Goal: Find specific page/section: Find specific page/section

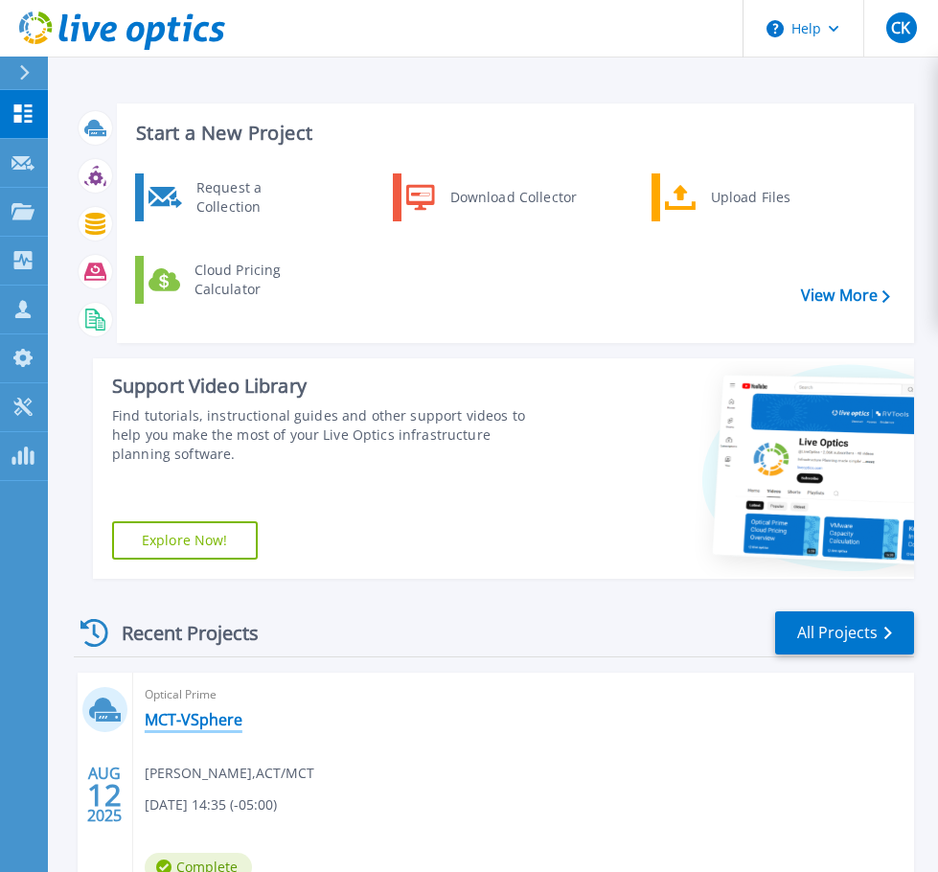
click at [168, 725] on link "MCT-VSphere" at bounding box center [194, 719] width 98 height 19
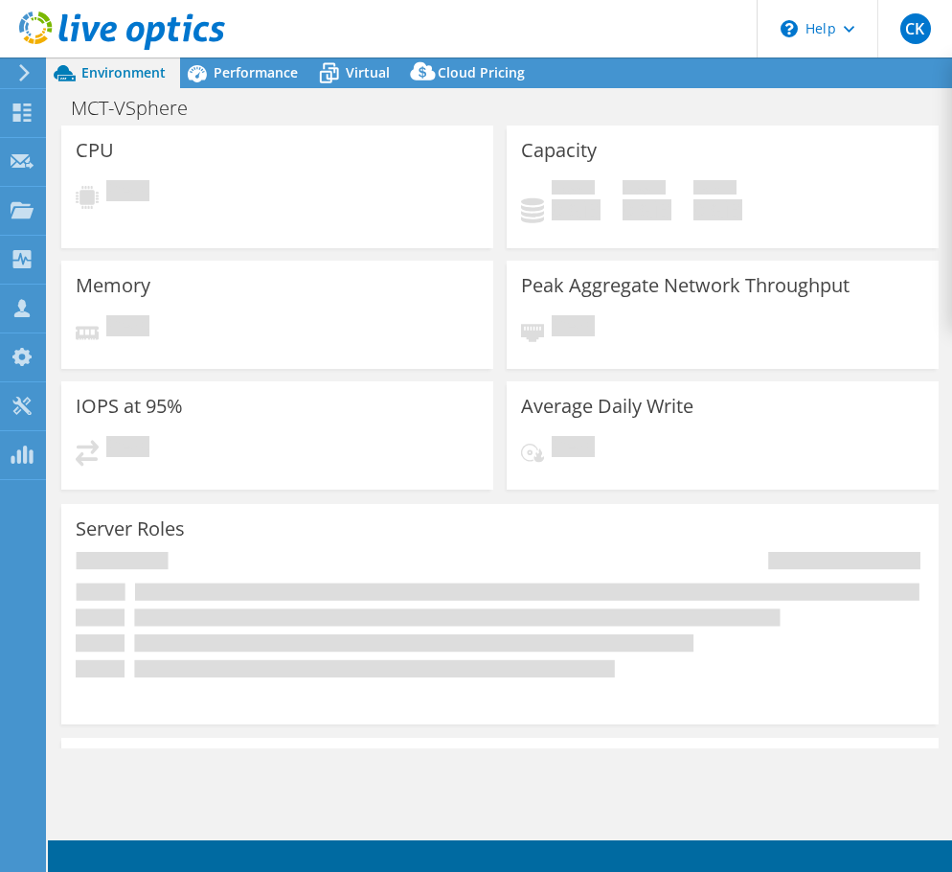
select select "USD"
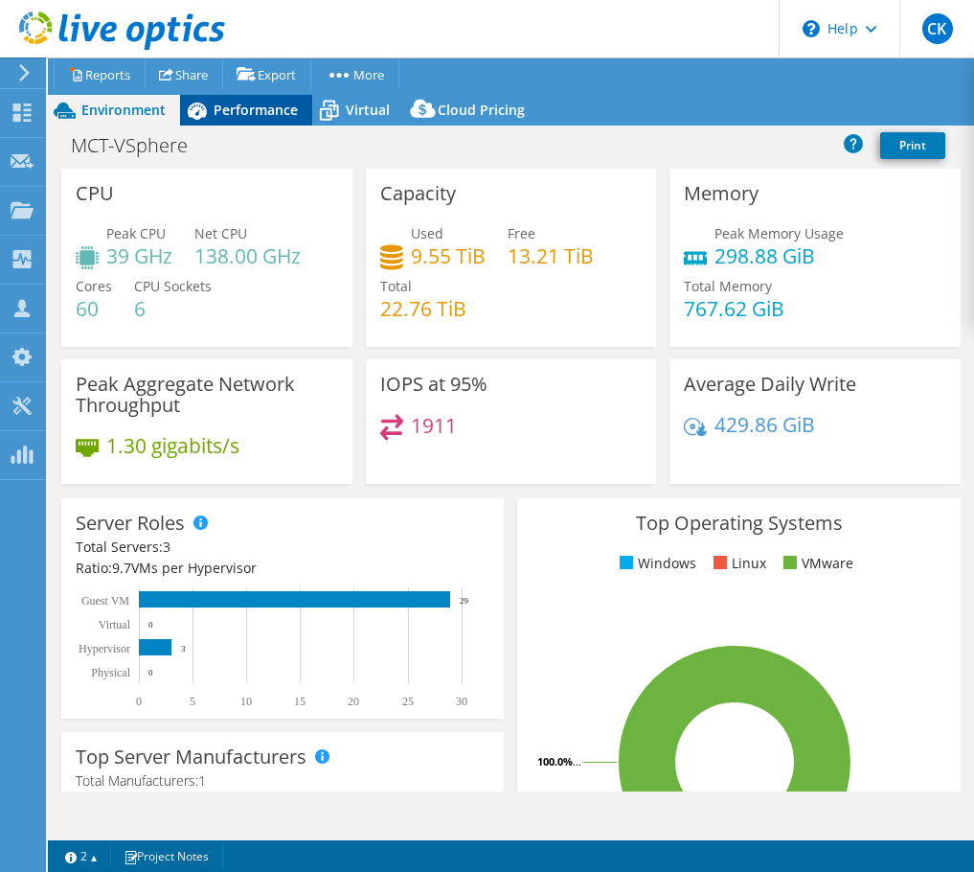
click at [272, 116] on span "Performance" at bounding box center [256, 110] width 84 height 18
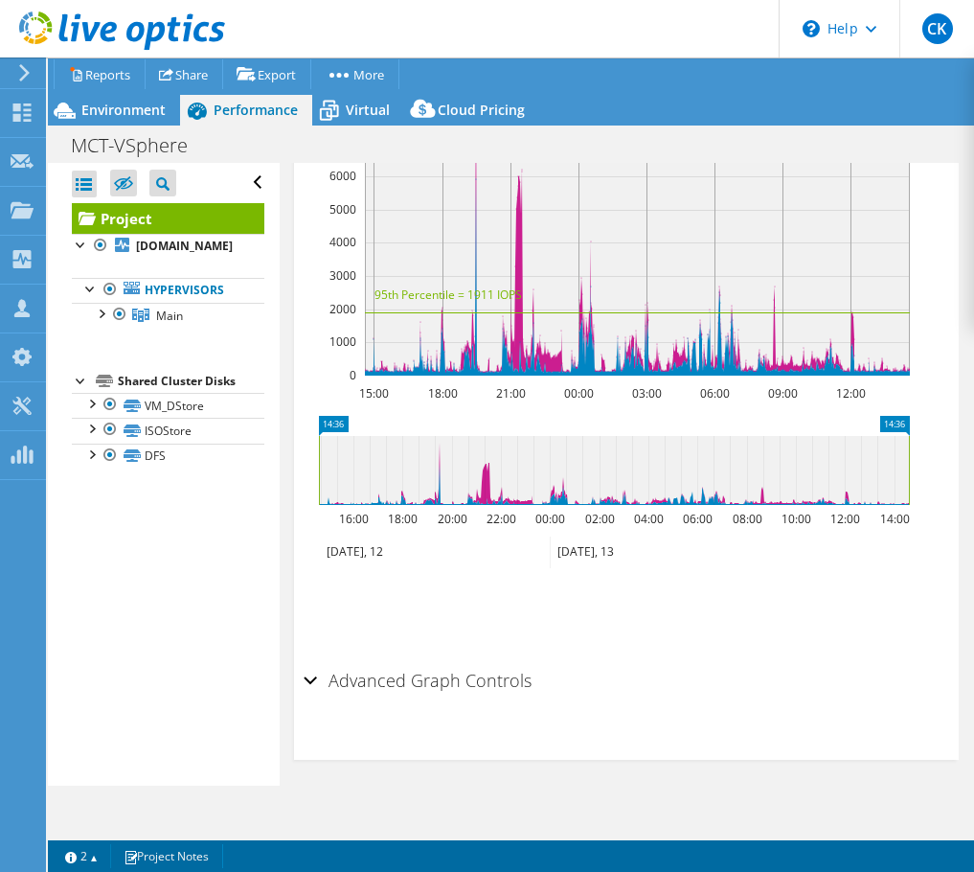
scroll to position [479, 0]
